Goal: Task Accomplishment & Management: Use online tool/utility

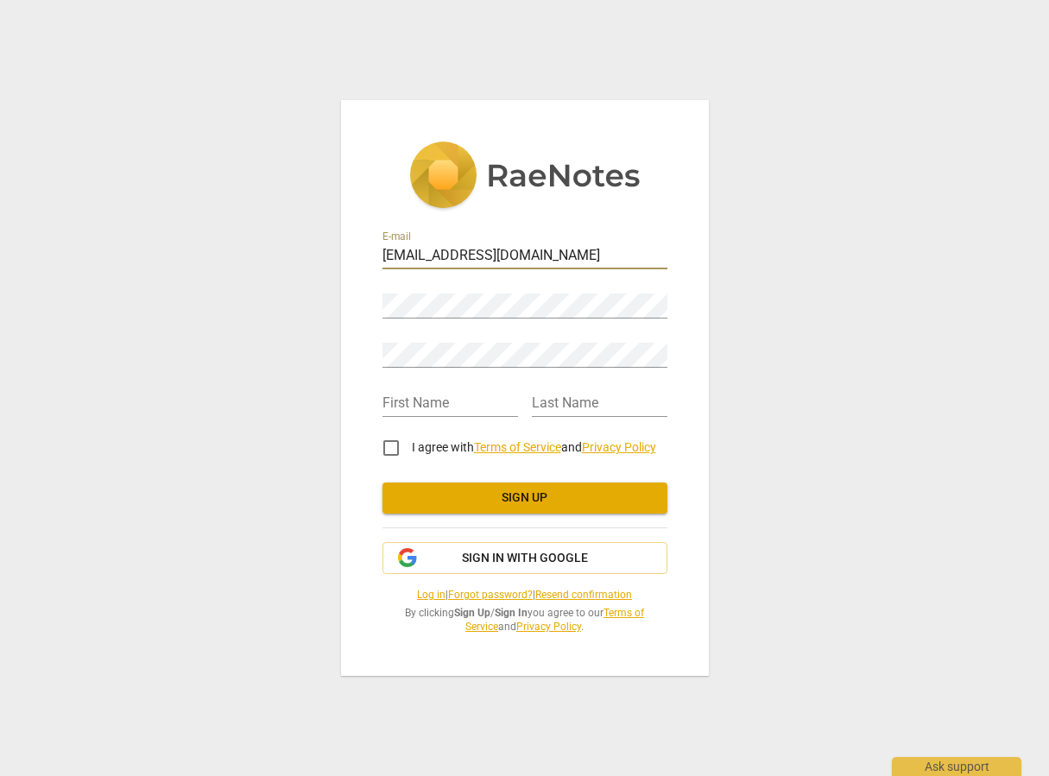
type input "[EMAIL_ADDRESS][DOMAIN_NAME]"
type input "[PERSON_NAME]"
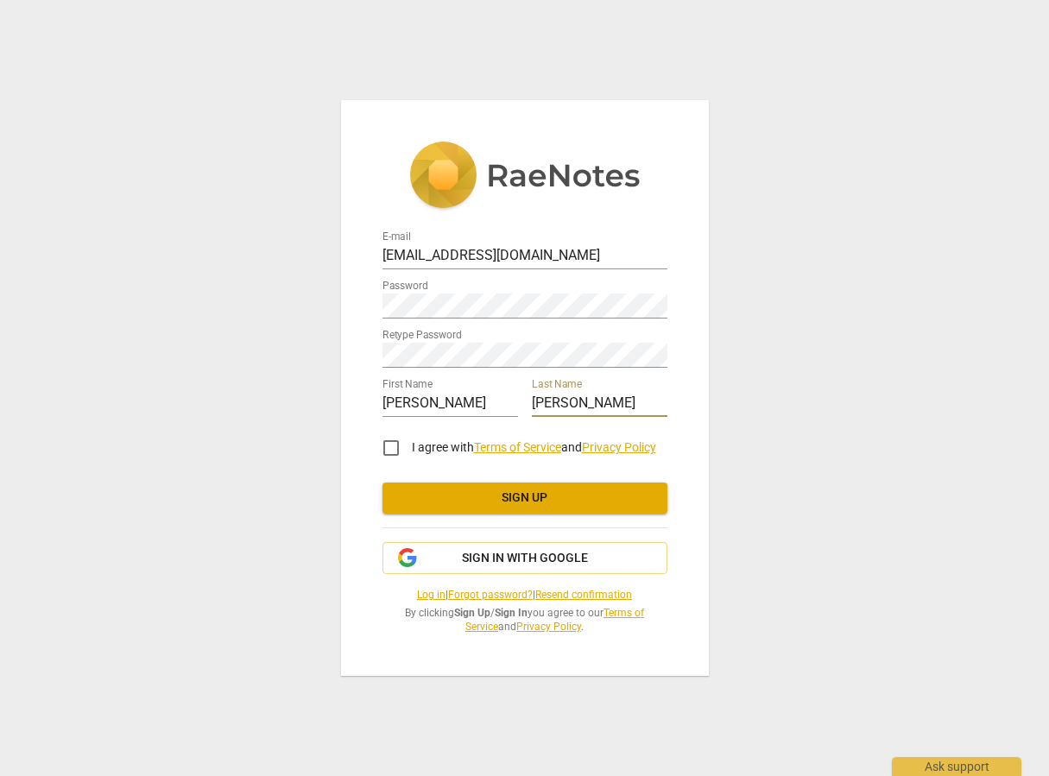
type input "[PERSON_NAME]"
click at [388, 453] on input "I agree with Terms of Service and Privacy Policy" at bounding box center [390, 447] width 41 height 41
checkbox input "true"
click at [516, 506] on span "Sign up" at bounding box center [524, 498] width 257 height 17
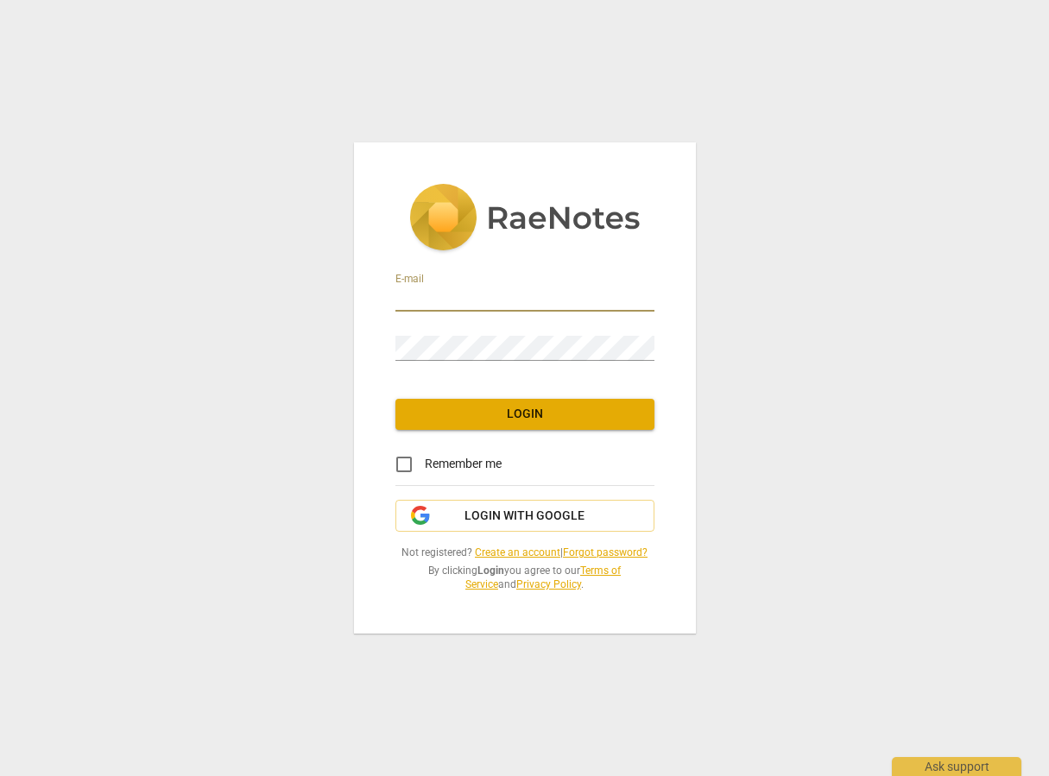
type input "[EMAIL_ADDRESS][DOMAIN_NAME]"
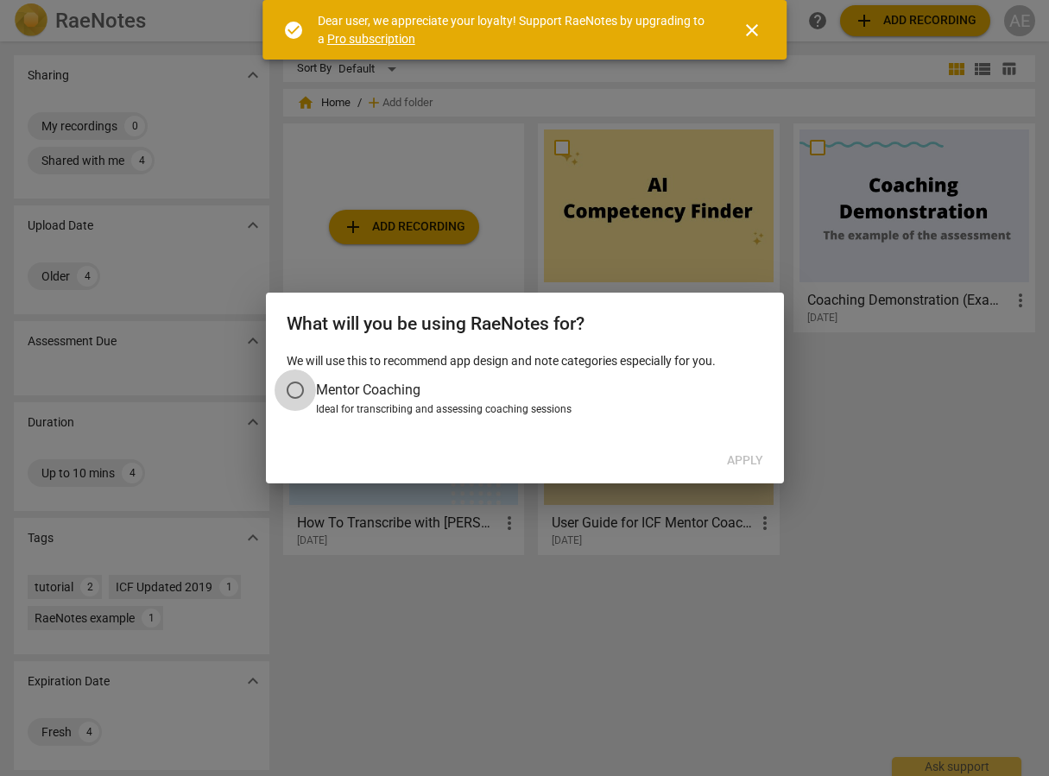
click at [302, 387] on input "Mentor Coaching" at bounding box center [295, 390] width 41 height 41
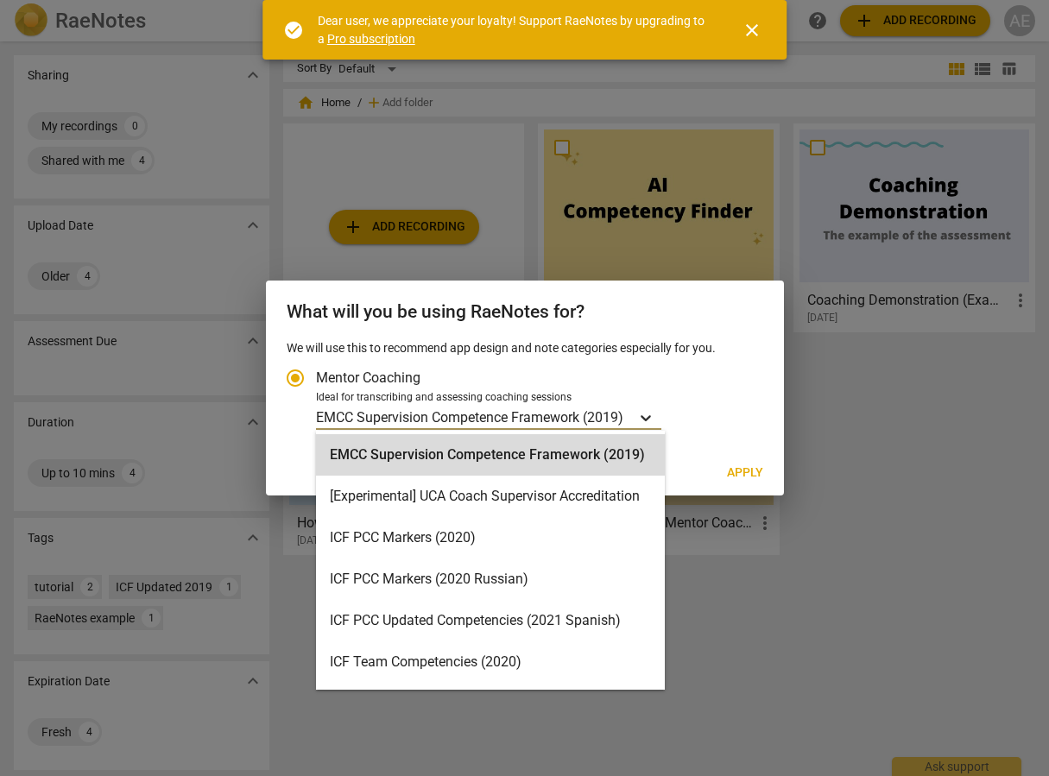
click at [647, 420] on icon "Account type" at bounding box center [645, 417] width 17 height 17
click at [0, 0] on input "Ideal for transcribing and assessing coaching sessions EMCC Supervision Compete…" at bounding box center [0, 0] width 0 height 0
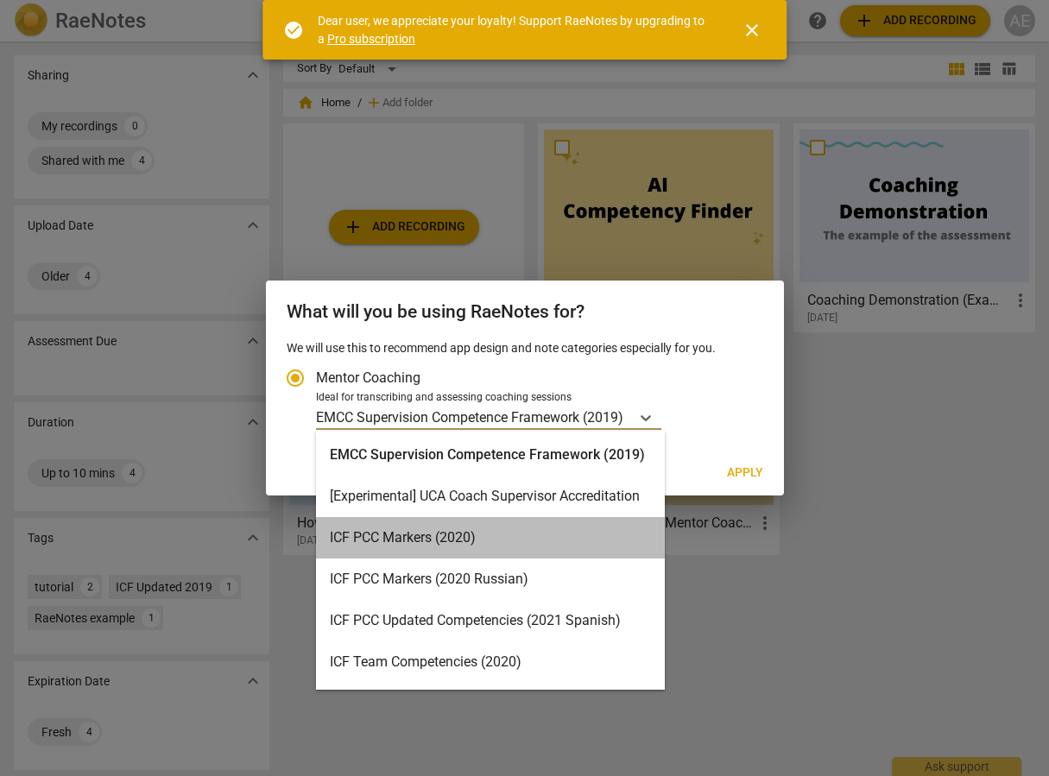
click at [562, 537] on div "ICF PCC Markers (2020)" at bounding box center [490, 537] width 349 height 41
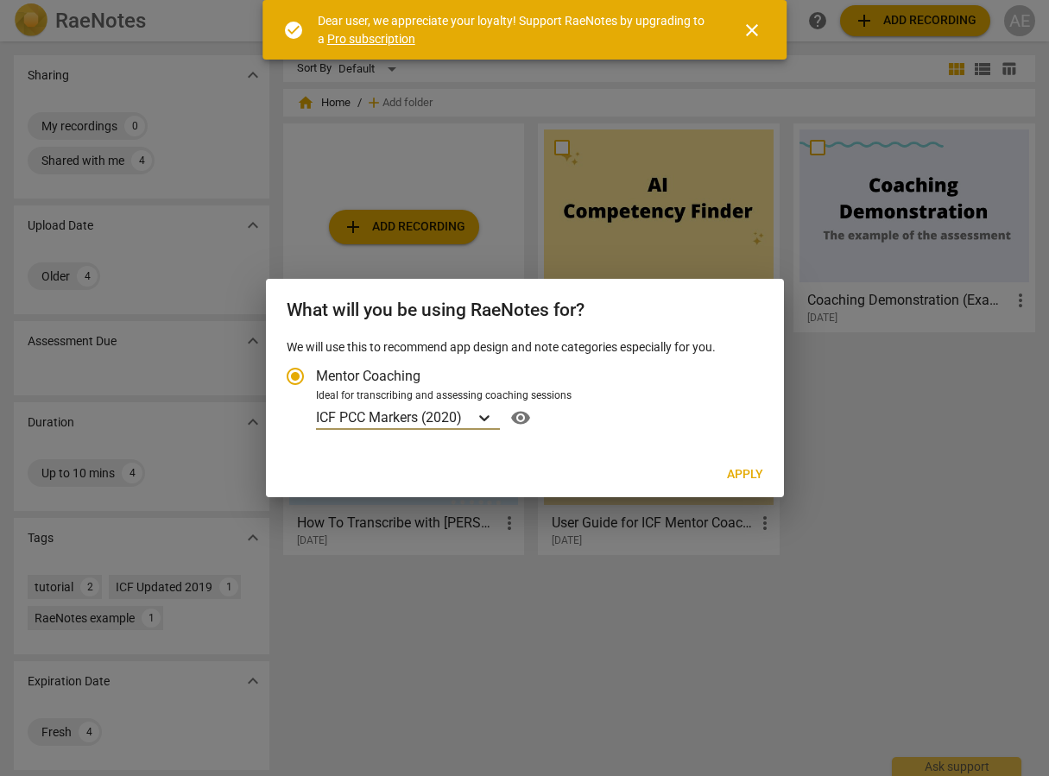
click at [485, 415] on icon "Account type" at bounding box center [484, 417] width 17 height 17
click at [0, 0] on input "Ideal for transcribing and assessing coaching sessions option ICF PCC Markers (…" at bounding box center [0, 0] width 0 height 0
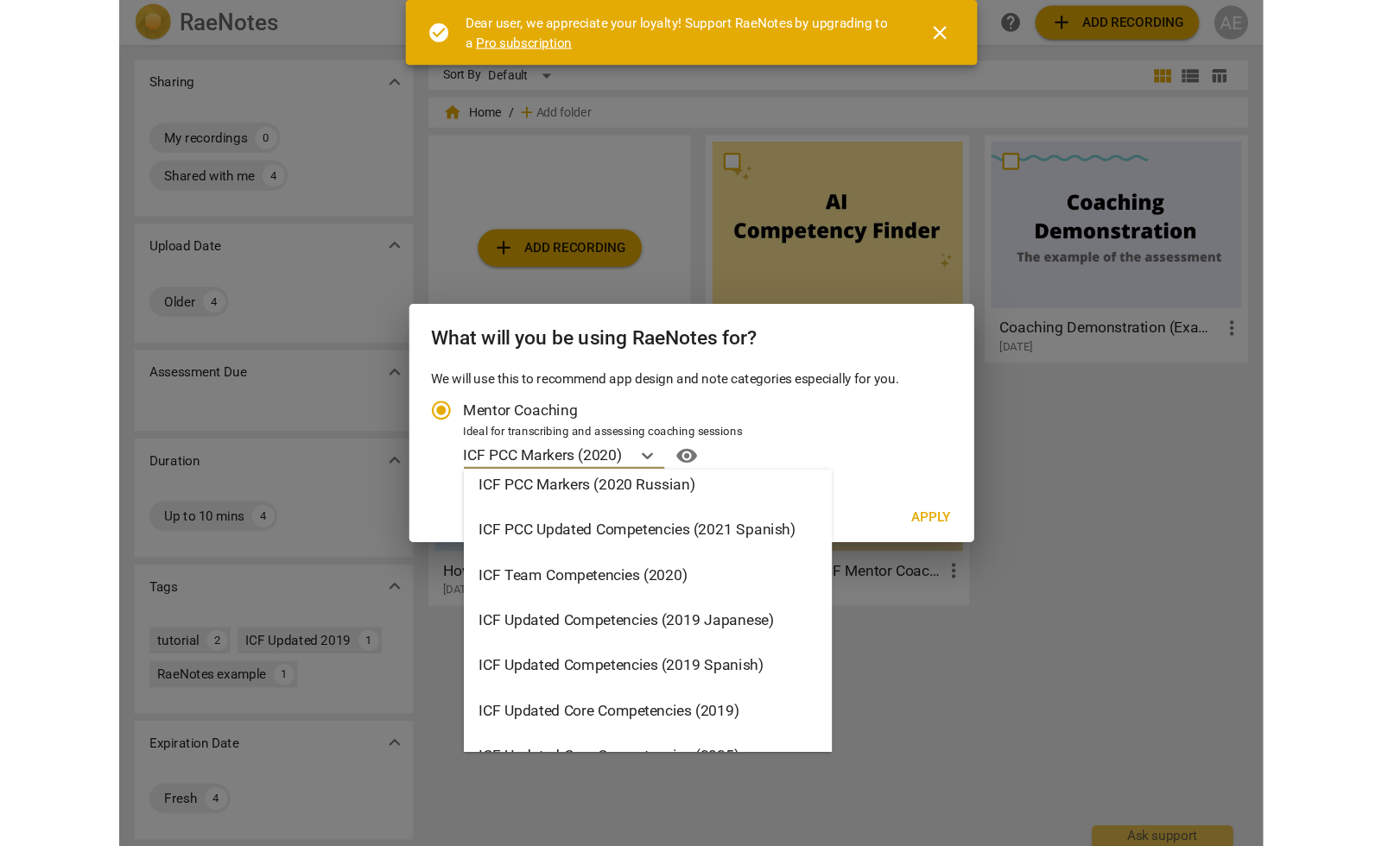
scroll to position [331, 0]
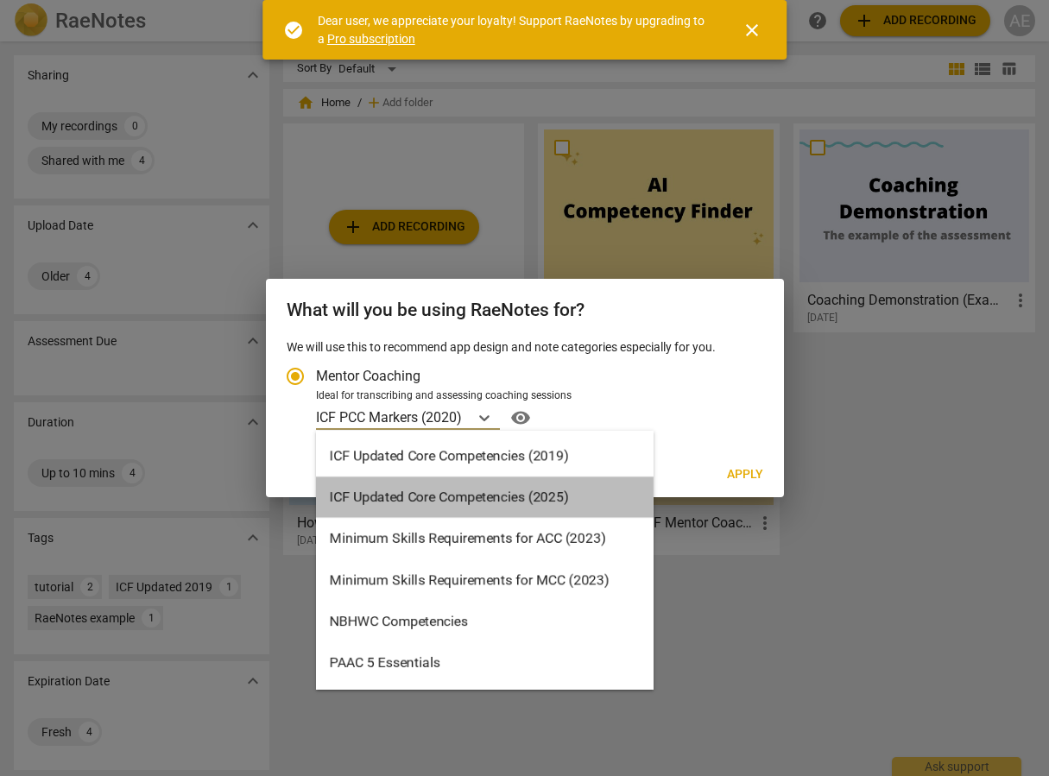
click at [446, 493] on div "ICF Updated Core Competencies (2025)" at bounding box center [485, 497] width 338 height 41
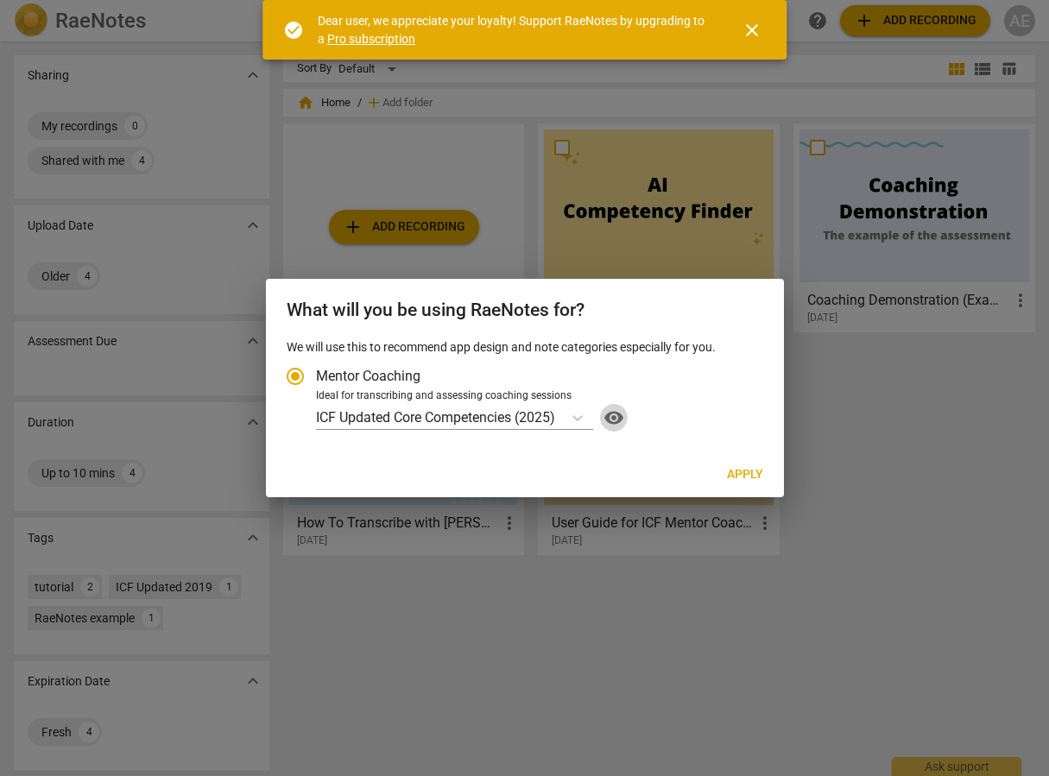
click at [621, 416] on span "visibility" at bounding box center [614, 418] width 28 height 21
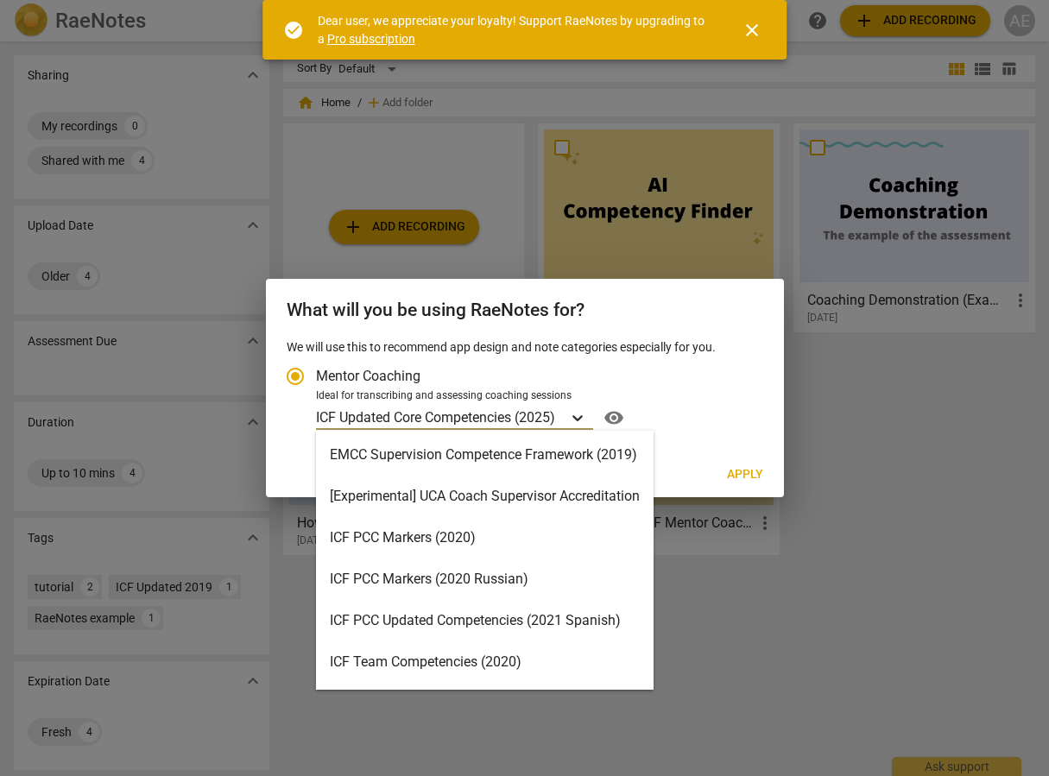
click at [577, 419] on icon "Account type" at bounding box center [577, 417] width 17 height 17
click at [0, 0] on input "Ideal for transcribing and assessing coaching sessions ICF Updated Core Compete…" at bounding box center [0, 0] width 0 height 0
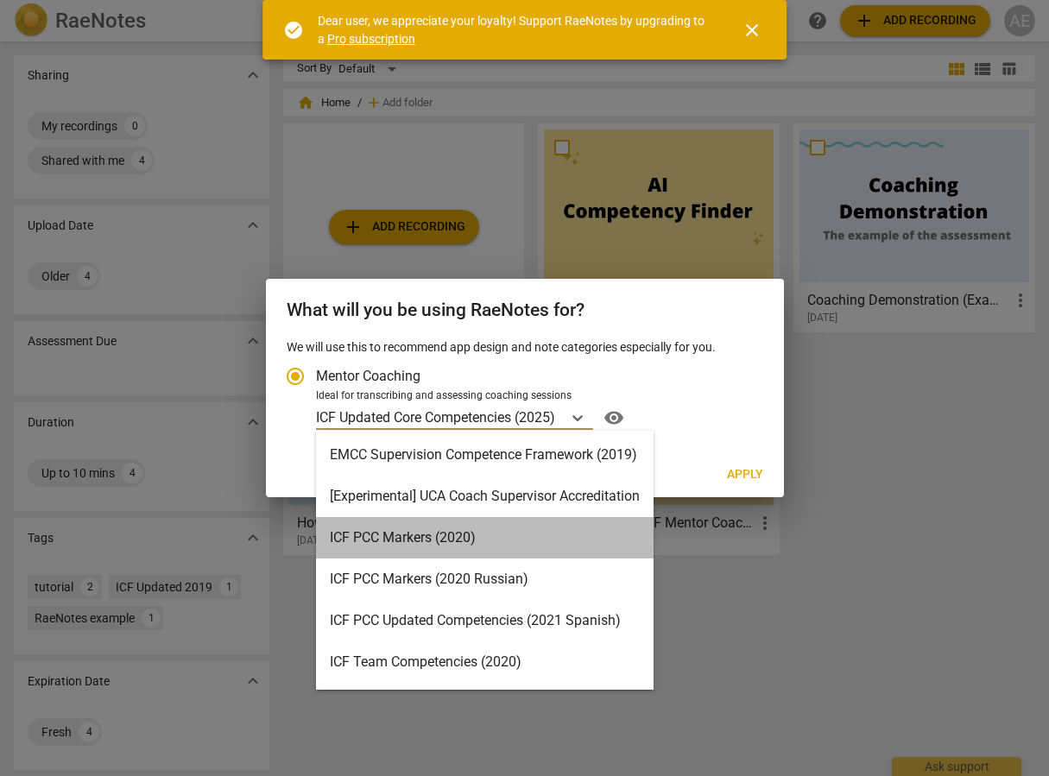
click at [565, 529] on div "ICF PCC Markers (2020)" at bounding box center [485, 537] width 338 height 41
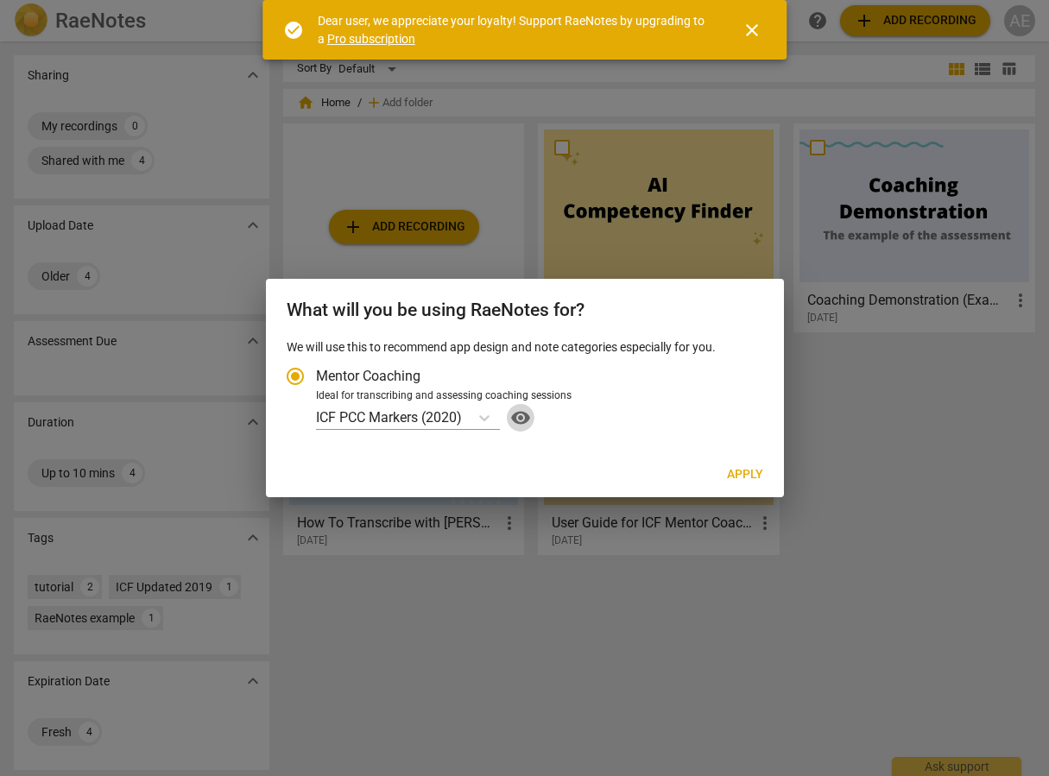
click at [525, 420] on span "visibility" at bounding box center [521, 418] width 28 height 21
click at [746, 469] on span "Apply" at bounding box center [745, 474] width 36 height 17
radio input "false"
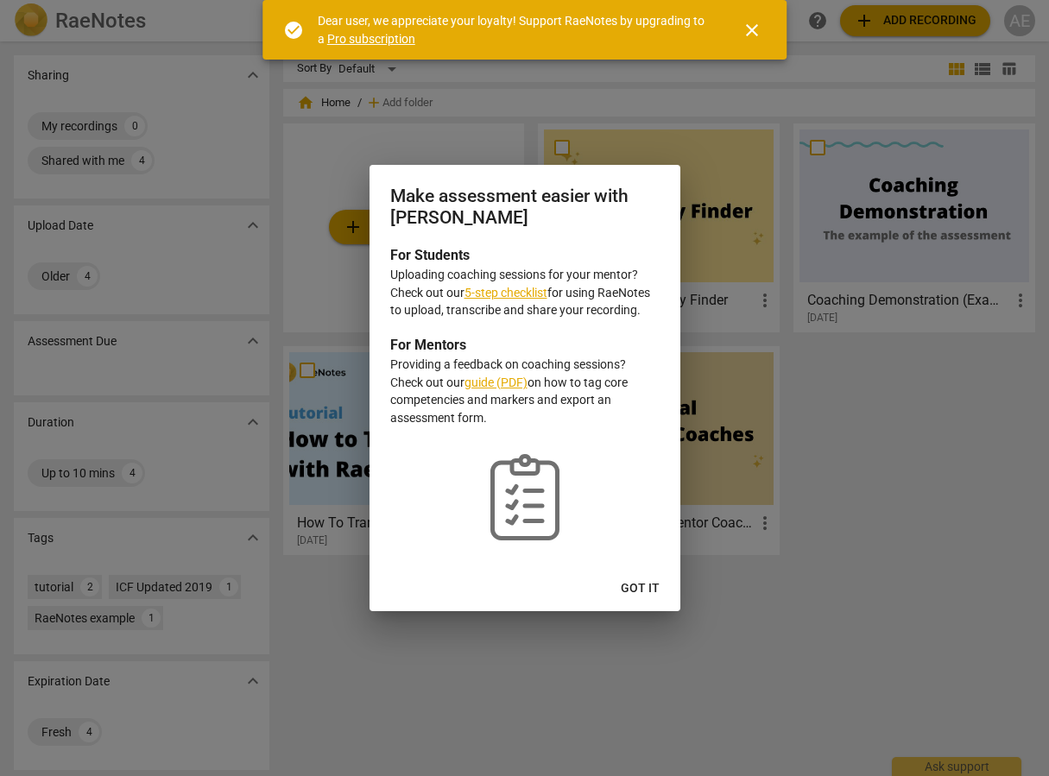
click at [525, 292] on link "5-step checklist" at bounding box center [506, 293] width 83 height 14
click at [498, 383] on link "guide (PDF)" at bounding box center [496, 383] width 63 height 14
click at [636, 585] on span "Got it" at bounding box center [640, 588] width 39 height 17
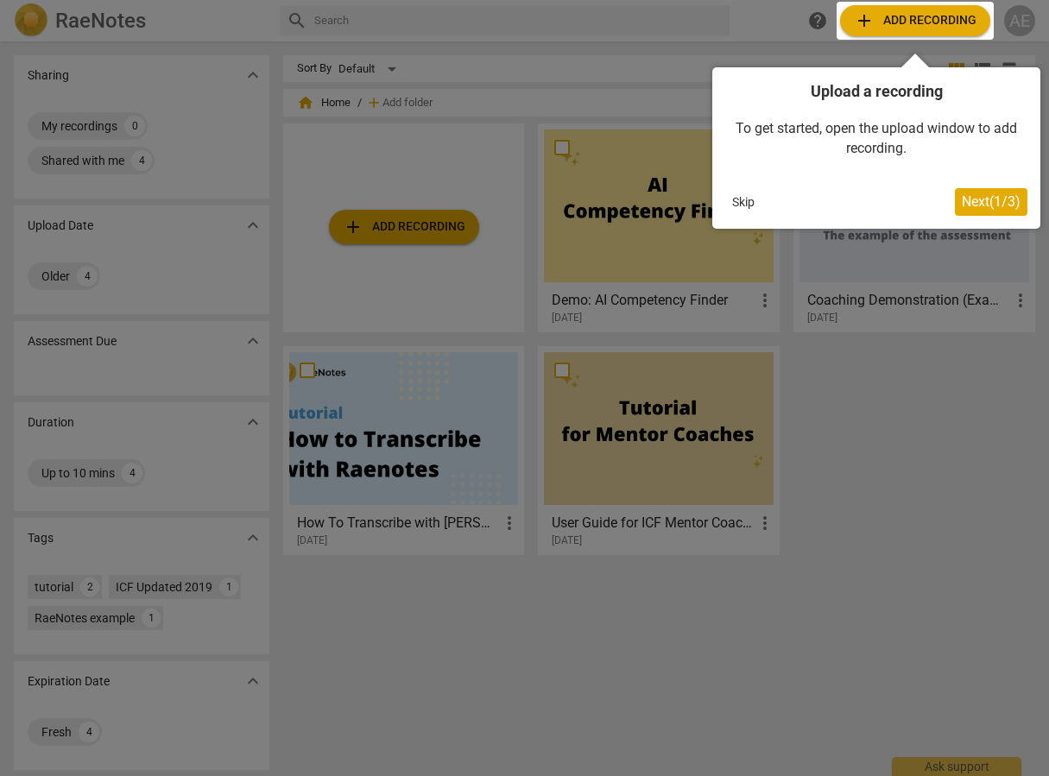
click at [970, 199] on span "Next ( 1 / 3 )" at bounding box center [991, 201] width 59 height 16
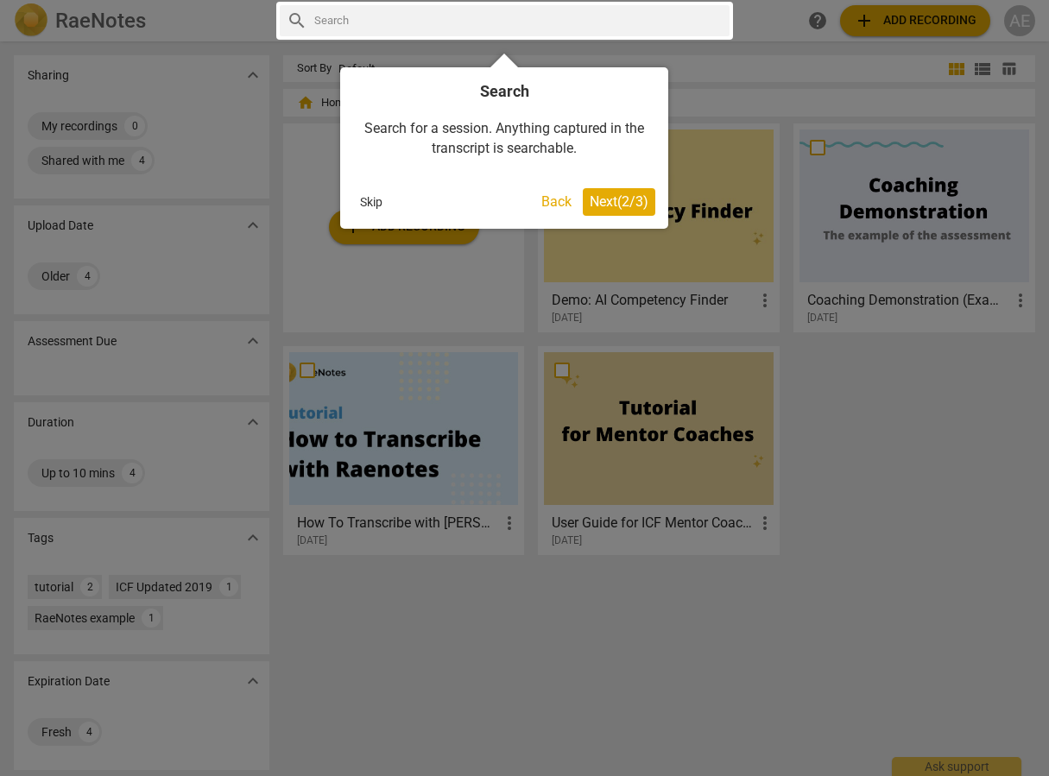
click at [634, 199] on span "Next ( 2 / 3 )" at bounding box center [619, 201] width 59 height 16
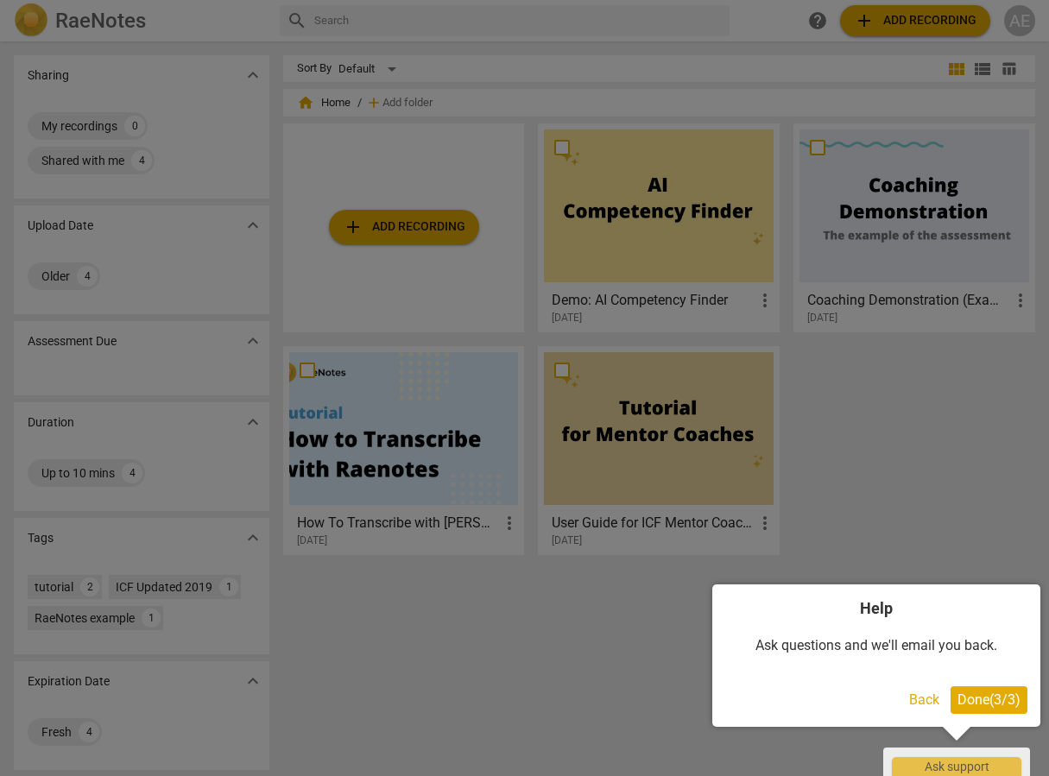
click at [998, 700] on span "Done ( 3 / 3 )" at bounding box center [989, 700] width 63 height 16
